Goal: Entertainment & Leisure: Consume media (video, audio)

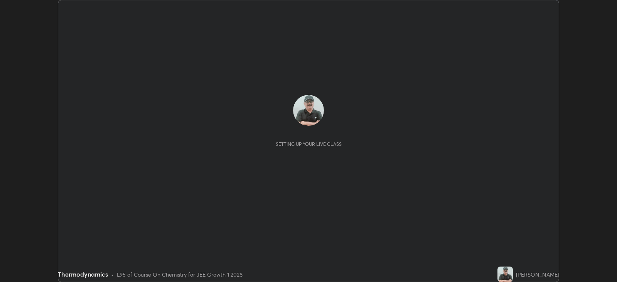
scroll to position [282, 617]
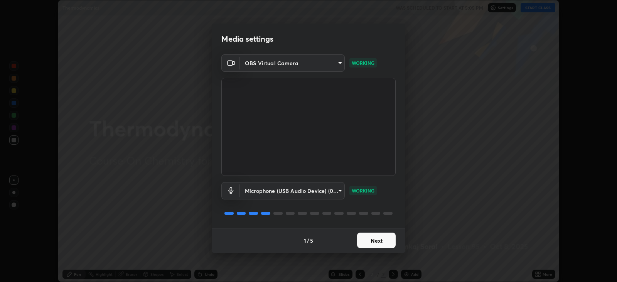
click at [373, 243] on button "Next" at bounding box center [376, 240] width 39 height 15
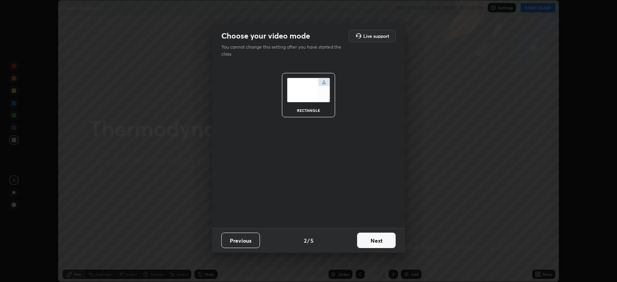
click at [373, 239] on button "Next" at bounding box center [376, 240] width 39 height 15
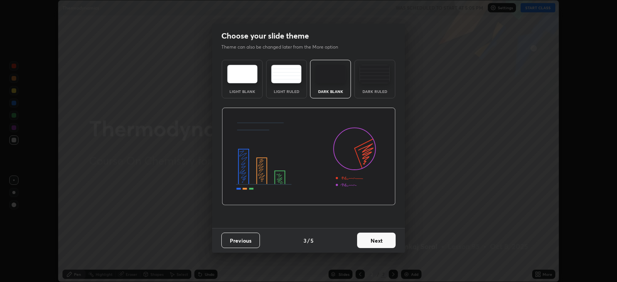
click at [370, 238] on button "Next" at bounding box center [376, 240] width 39 height 15
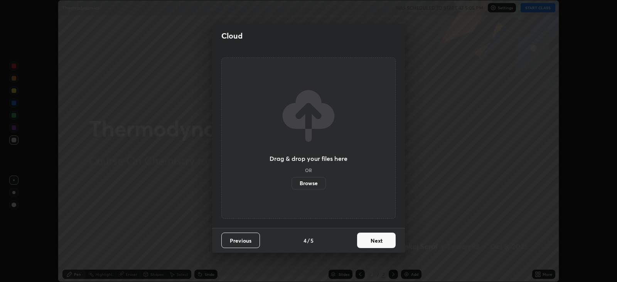
click at [368, 242] on button "Next" at bounding box center [376, 240] width 39 height 15
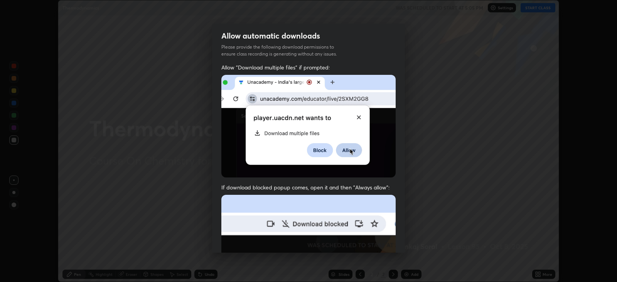
click at [369, 242] on img at bounding box center [308, 279] width 174 height 169
click at [369, 240] on img at bounding box center [308, 279] width 174 height 169
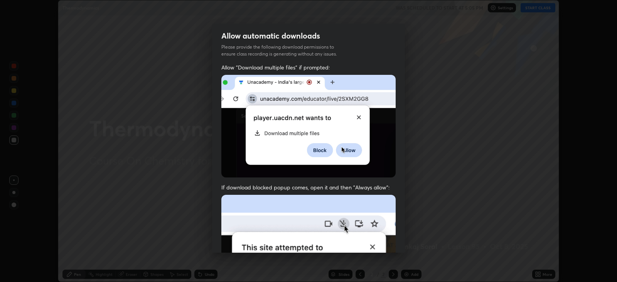
scroll to position [156, 0]
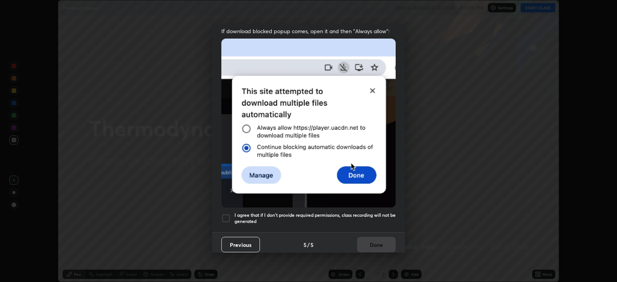
click at [225, 218] on div at bounding box center [225, 218] width 9 height 9
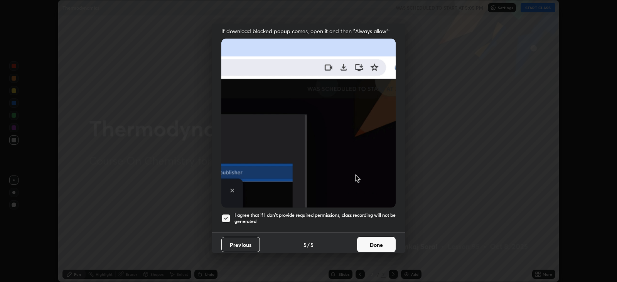
click at [363, 237] on button "Done" at bounding box center [376, 244] width 39 height 15
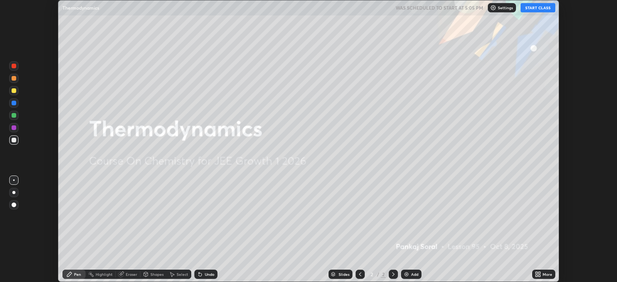
click at [550, 7] on button "START CLASS" at bounding box center [538, 7] width 35 height 9
